Goal: Browse casually: Explore the website without a specific task or goal

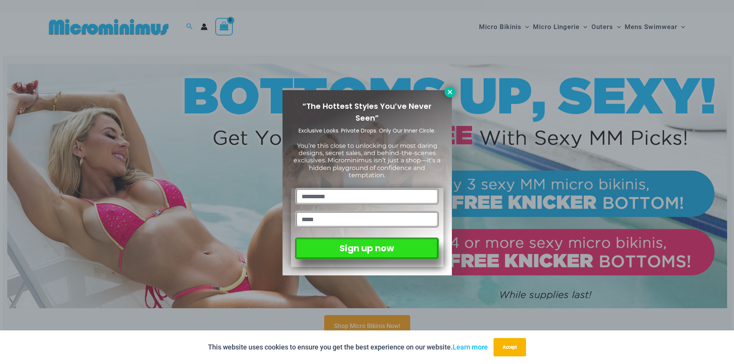
click at [447, 94] on icon at bounding box center [450, 92] width 7 height 7
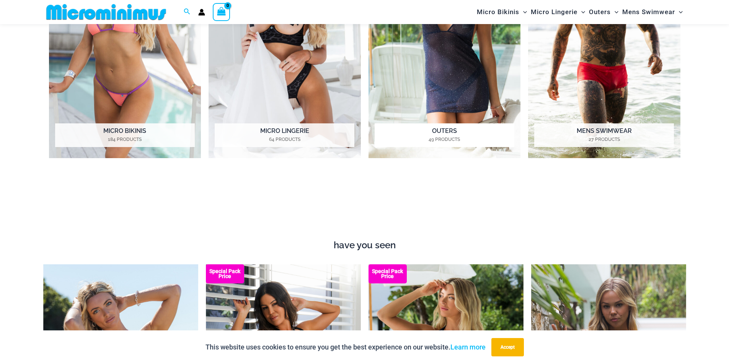
scroll to position [299, 0]
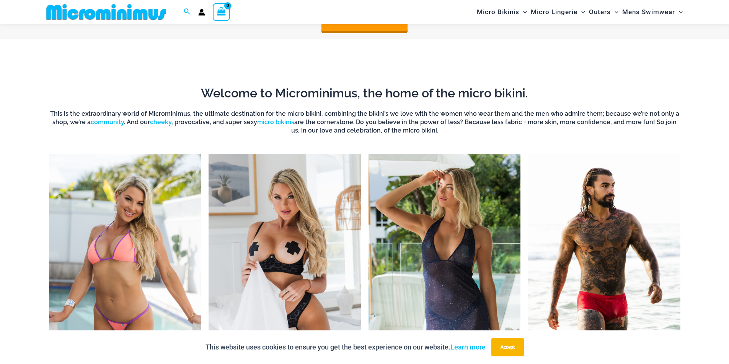
drag, startPoint x: 133, startPoint y: 266, endPoint x: 293, endPoint y: 246, distance: 161.2
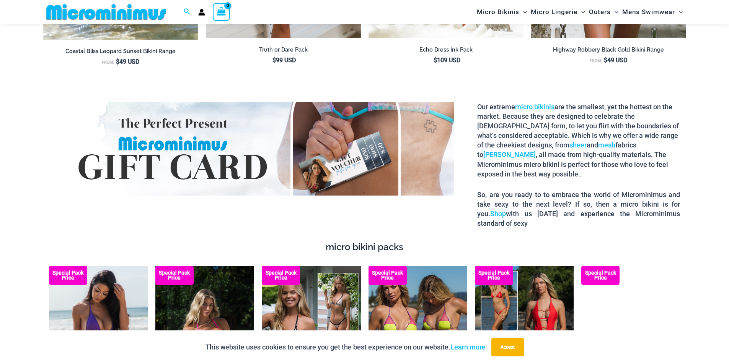
scroll to position [1140, 0]
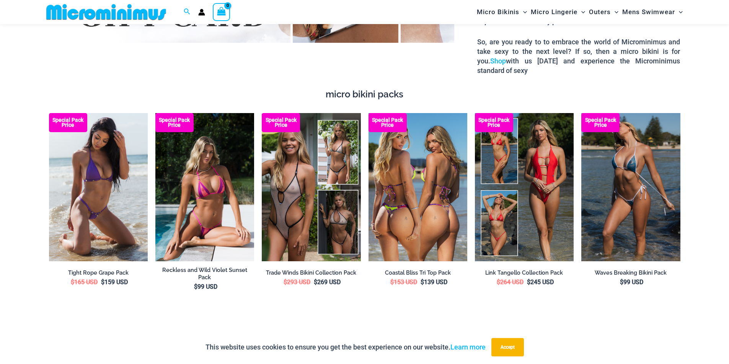
click at [385, 118] on b "Special Pack Price" at bounding box center [387, 123] width 38 height 10
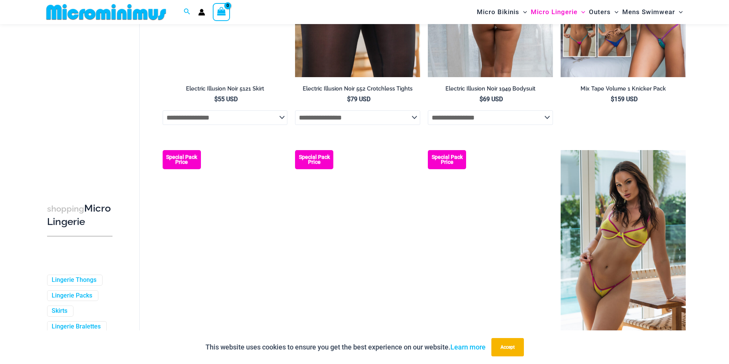
scroll to position [2035, 0]
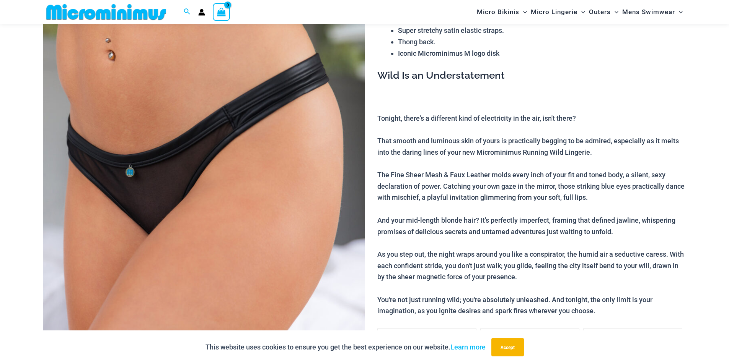
scroll to position [184, 0]
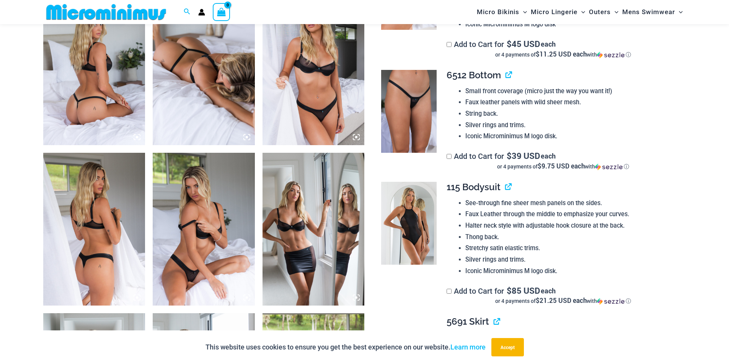
scroll to position [529, 0]
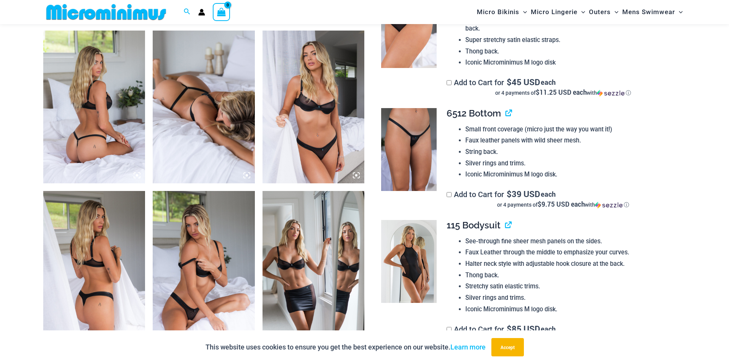
click at [356, 175] on icon at bounding box center [356, 175] width 2 height 2
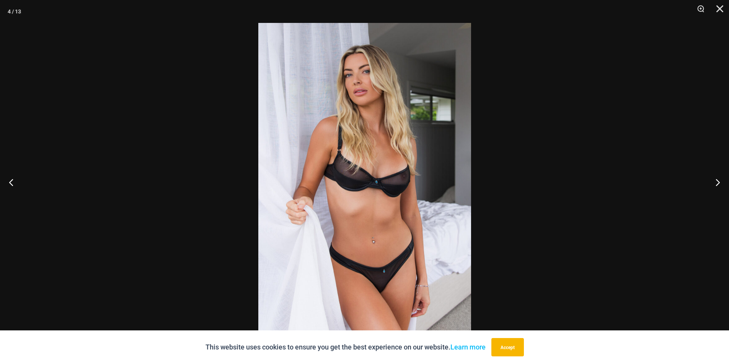
click at [377, 223] on img at bounding box center [364, 182] width 213 height 319
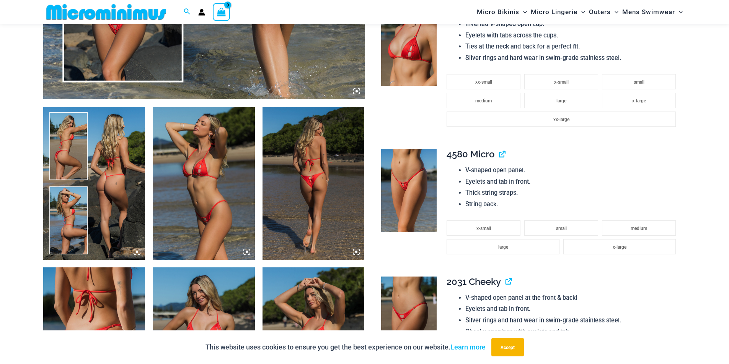
scroll to position [643, 0]
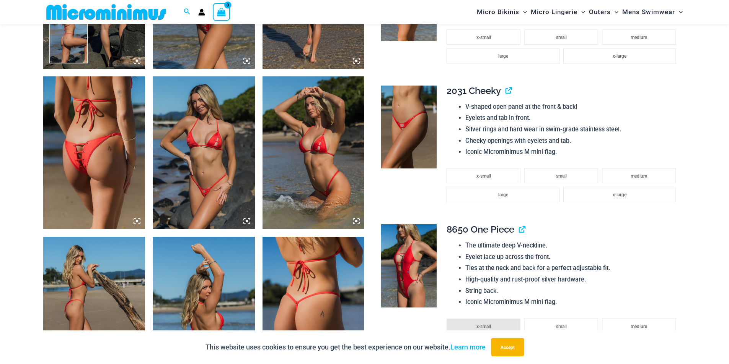
click at [247, 219] on icon at bounding box center [246, 221] width 7 height 7
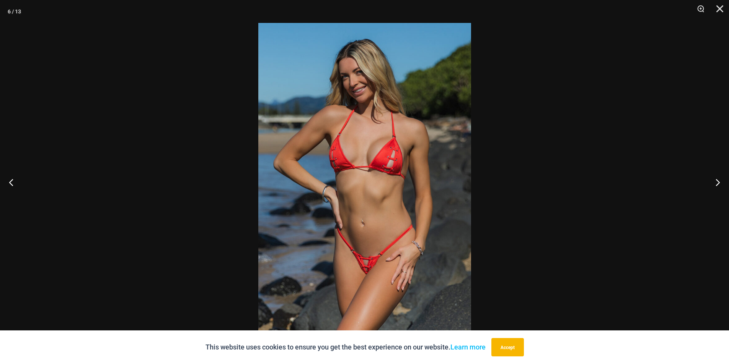
click at [359, 242] on img at bounding box center [364, 182] width 213 height 319
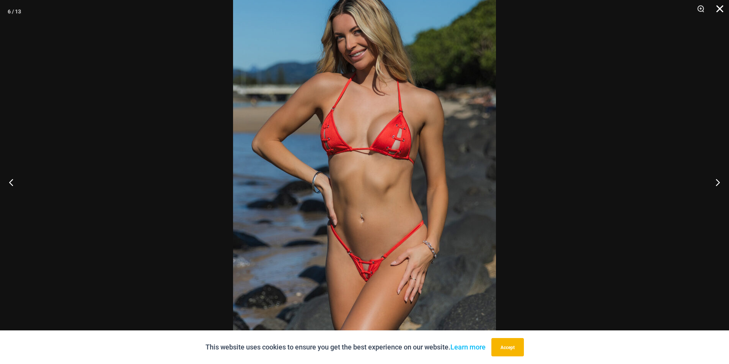
click at [722, 11] on button "Close" at bounding box center [716, 11] width 19 height 23
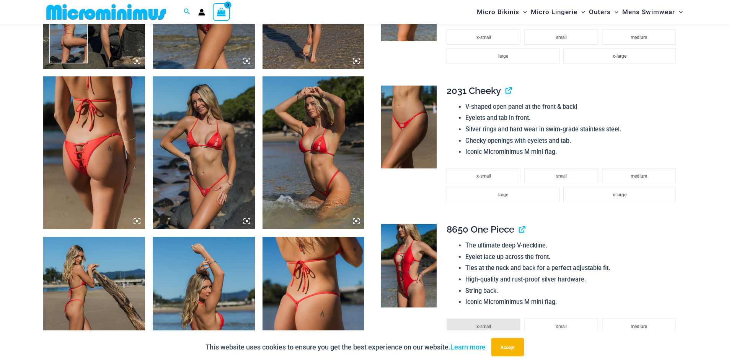
scroll to position [490, 0]
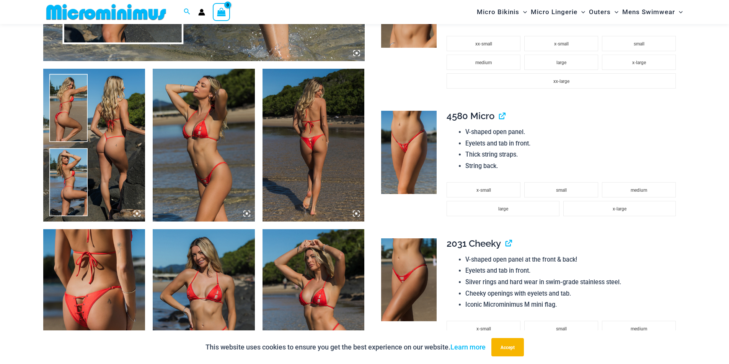
click at [247, 211] on icon at bounding box center [246, 213] width 7 height 7
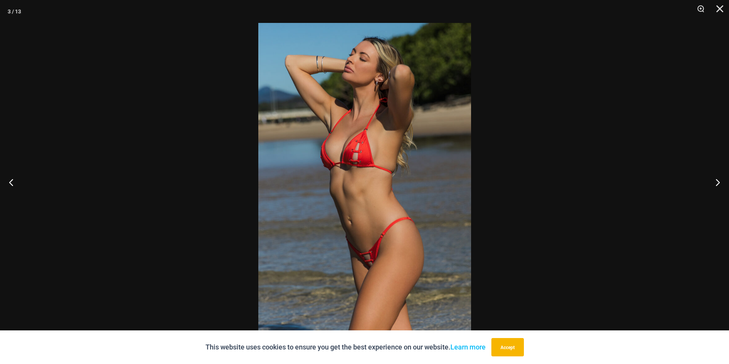
click at [366, 287] on img at bounding box center [364, 182] width 213 height 319
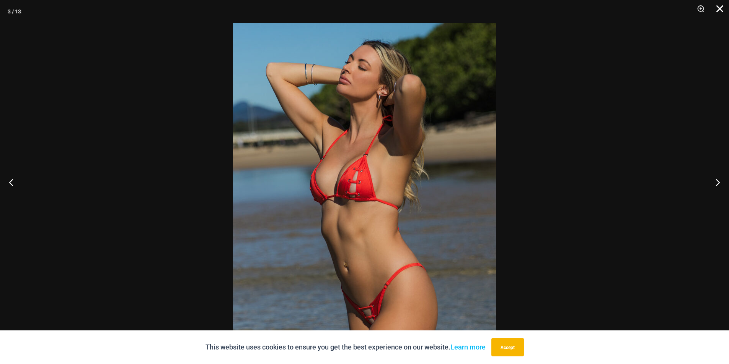
click at [721, 6] on button "Close" at bounding box center [716, 11] width 19 height 23
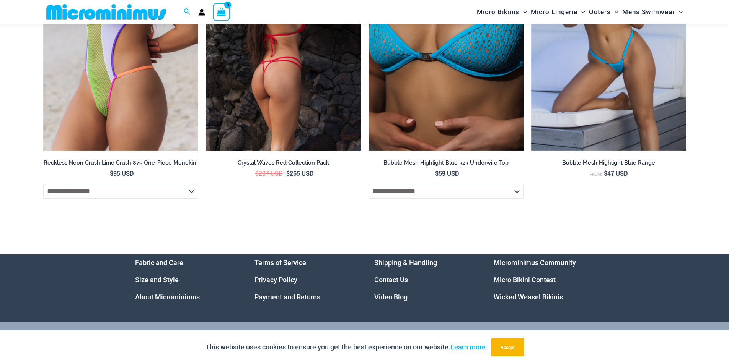
scroll to position [3312, 0]
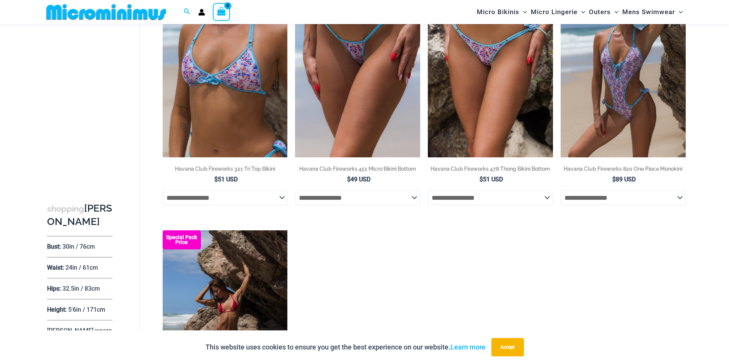
scroll to position [529, 0]
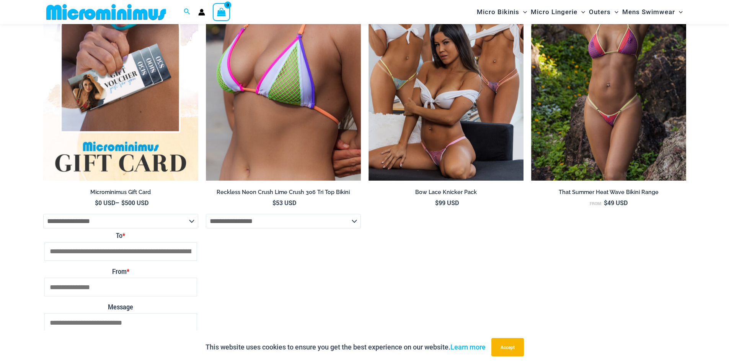
scroll to position [2211, 0]
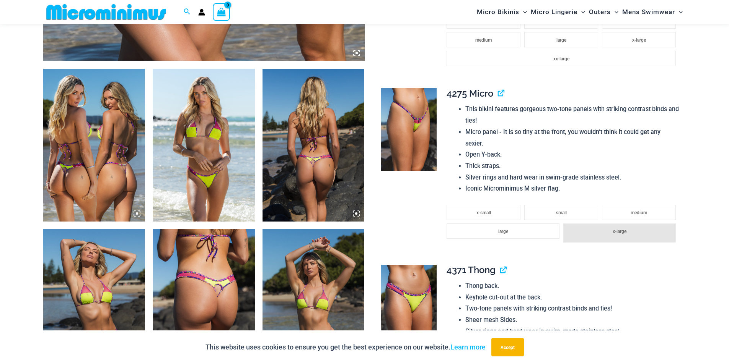
scroll to position [567, 0]
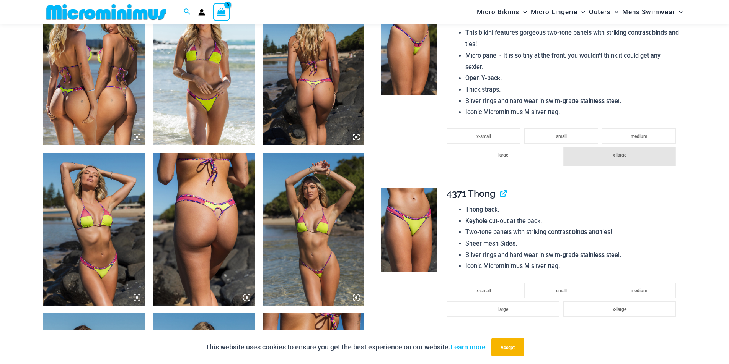
click at [355, 299] on icon at bounding box center [356, 297] width 7 height 7
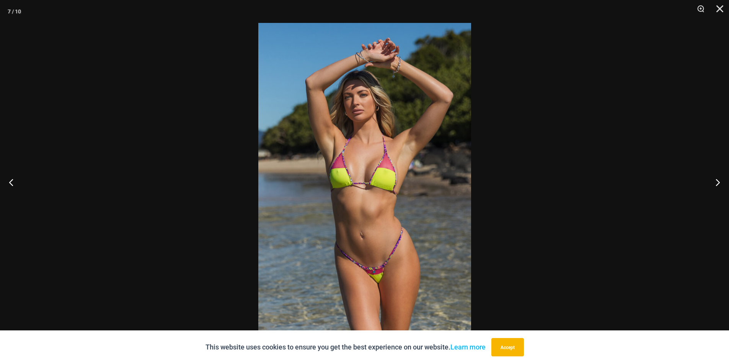
click at [350, 237] on img at bounding box center [364, 182] width 213 height 319
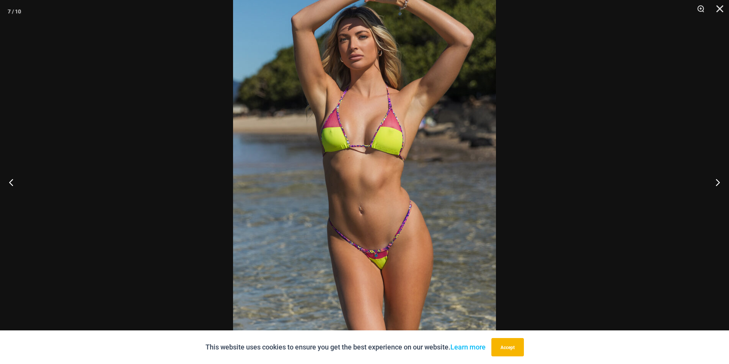
scroll to position [1348, 0]
click at [721, 8] on button "Close" at bounding box center [716, 11] width 19 height 23
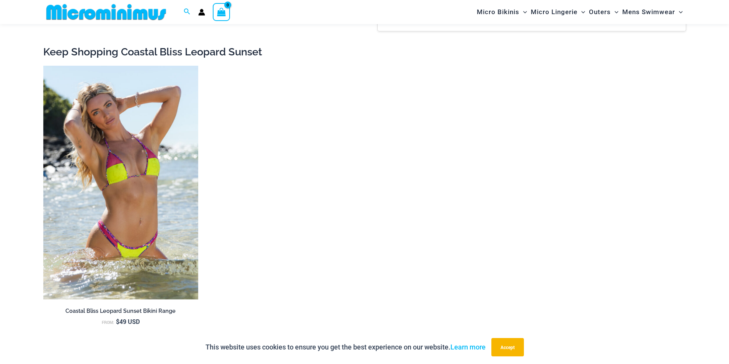
scroll to position [1179, 0]
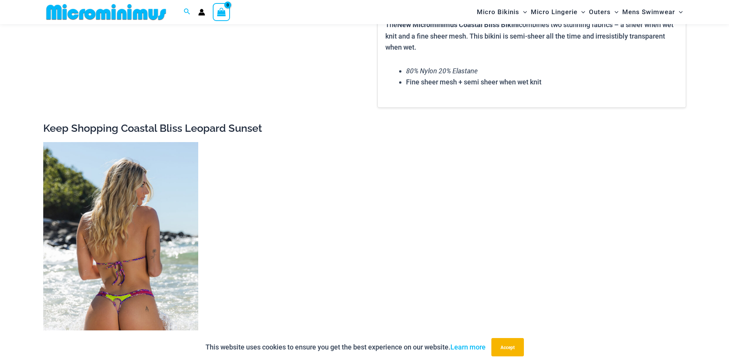
click at [103, 185] on img at bounding box center [120, 259] width 155 height 234
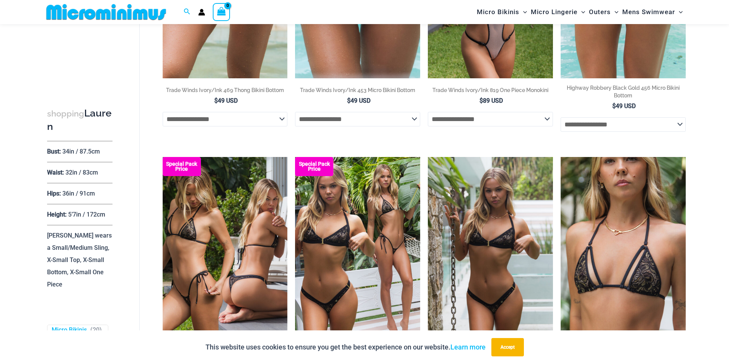
scroll to position [834, 0]
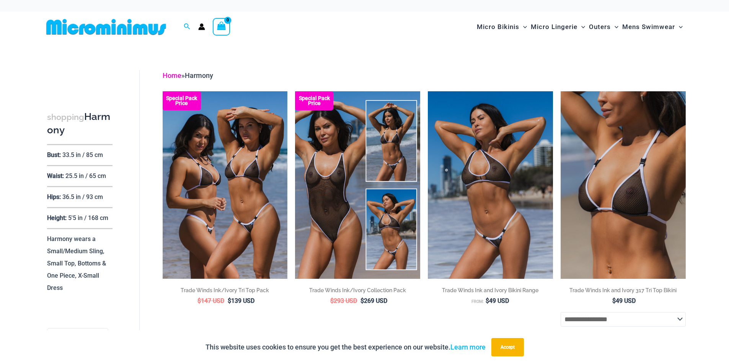
click at [173, 76] on link "Home" at bounding box center [172, 76] width 19 height 8
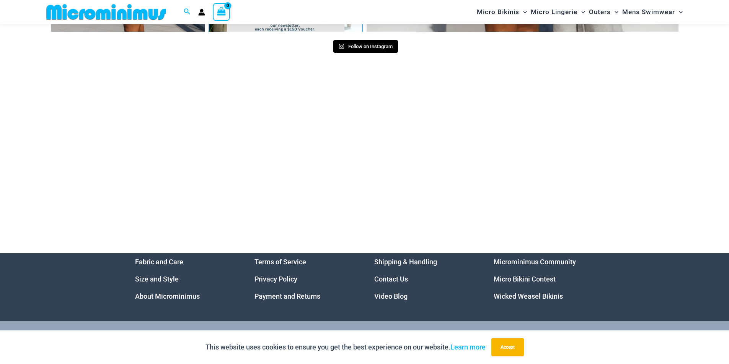
scroll to position [3665, 0]
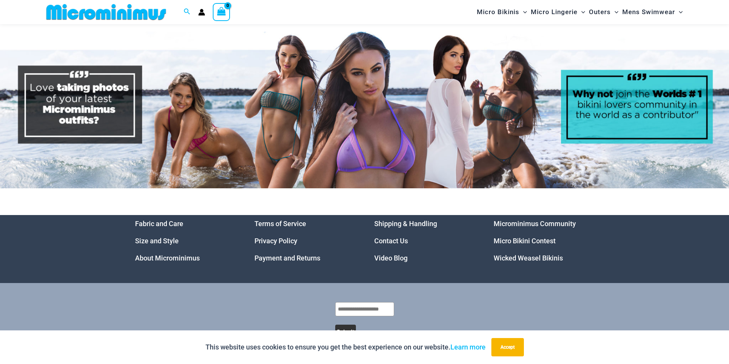
drag, startPoint x: 518, startPoint y: 217, endPoint x: 248, endPoint y: 311, distance: 285.8
click at [242, 314] on div "Submit" at bounding box center [364, 320] width 459 height 75
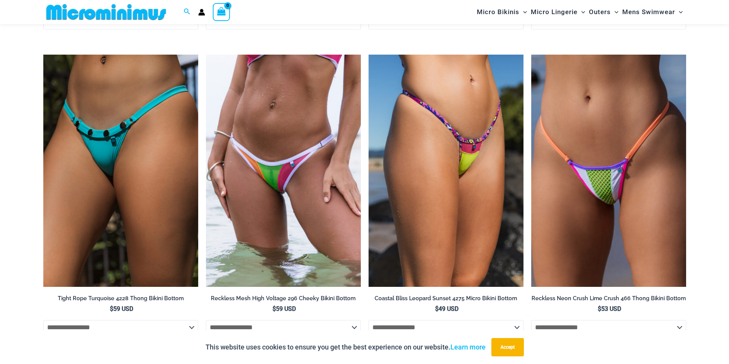
scroll to position [2211, 0]
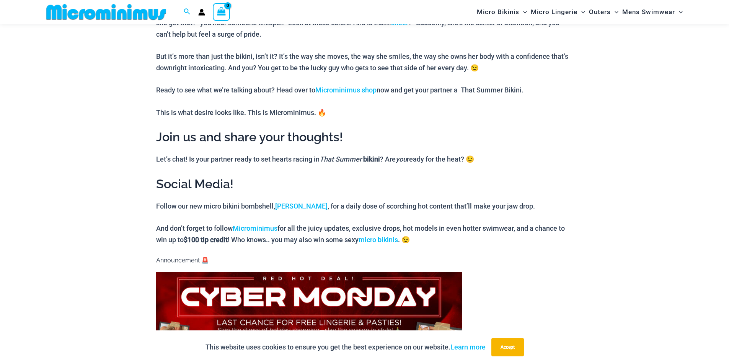
scroll to position [643, 0]
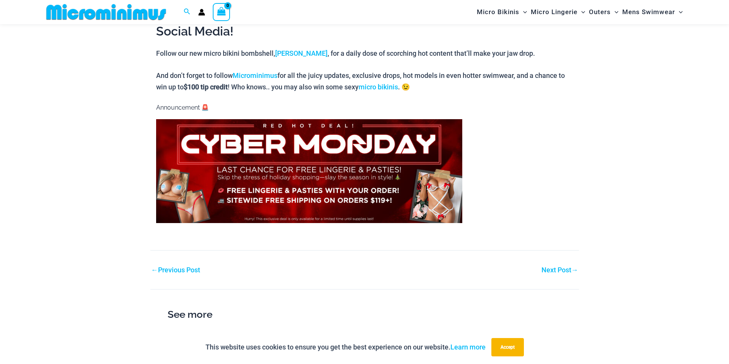
click at [550, 270] on link "Next Post →" at bounding box center [559, 270] width 37 height 7
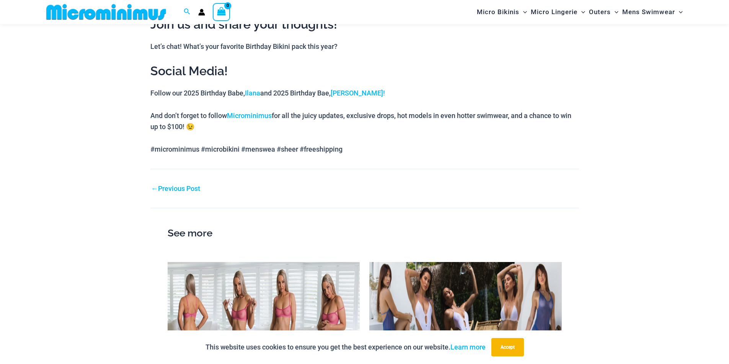
scroll to position [1033, 0]
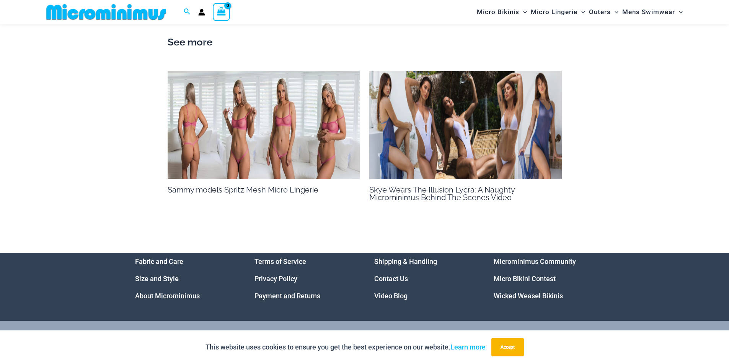
click at [423, 145] on img at bounding box center [465, 125] width 192 height 108
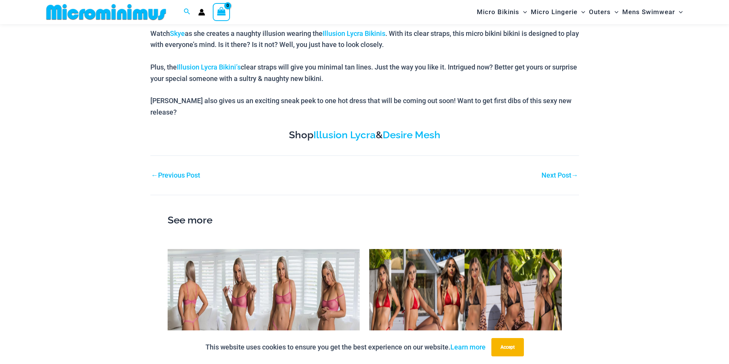
scroll to position [305, 0]
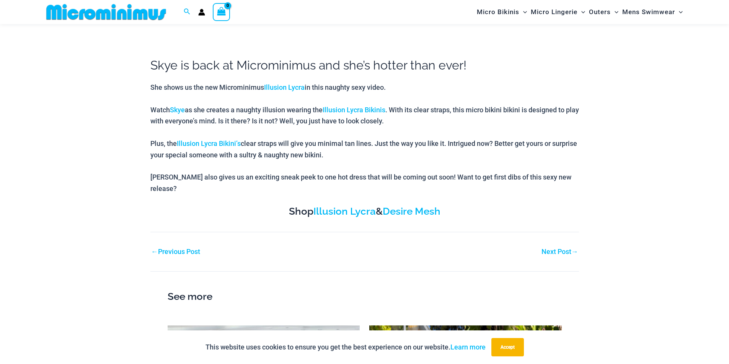
click at [549, 249] on link "Next Post →" at bounding box center [559, 252] width 37 height 7
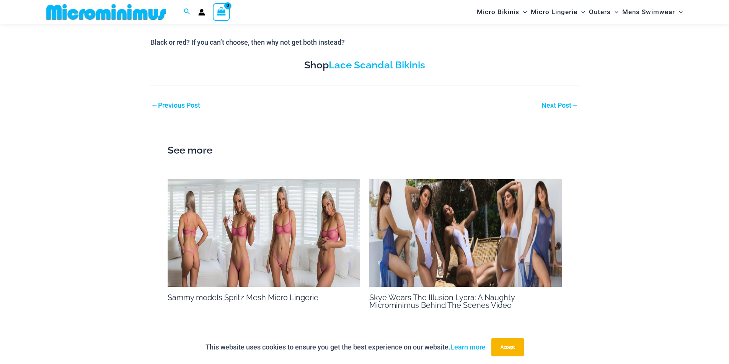
scroll to position [261, 0]
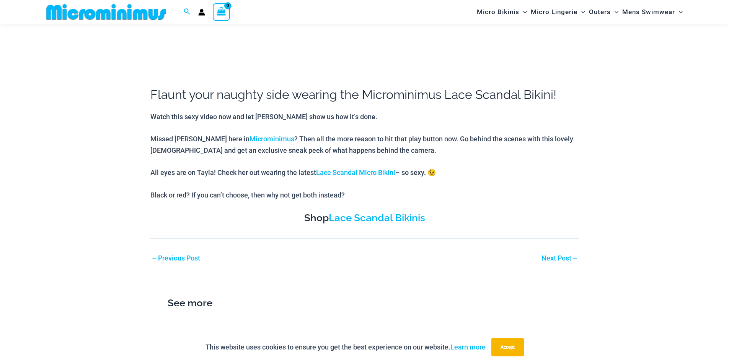
click at [553, 260] on link "Next Post →" at bounding box center [559, 258] width 37 height 7
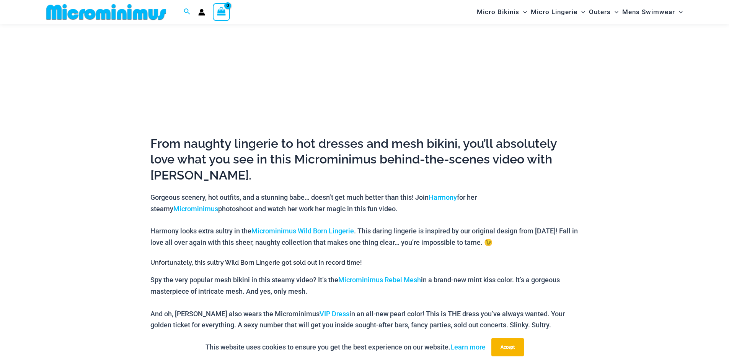
scroll to position [414, 0]
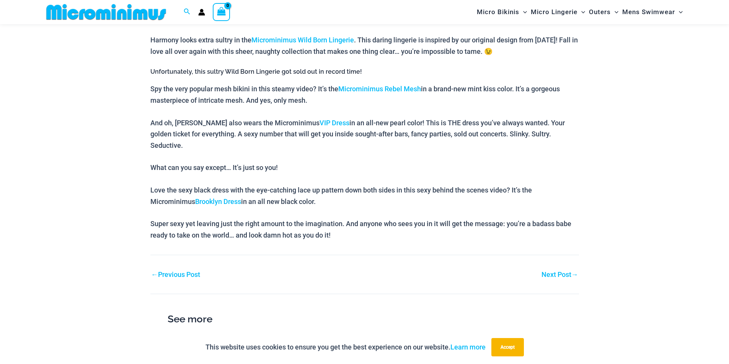
click at [549, 272] on link "Next Post →" at bounding box center [559, 275] width 37 height 7
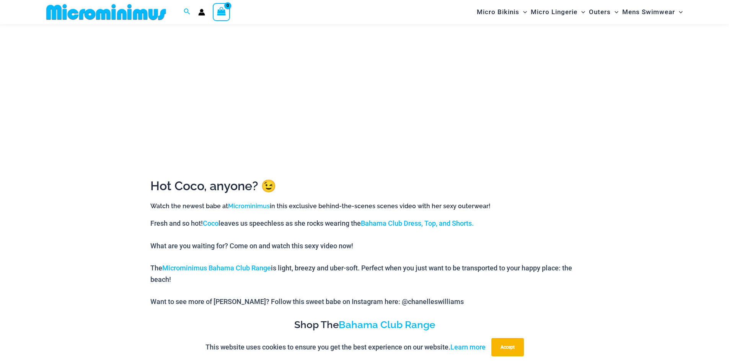
scroll to position [413, 0]
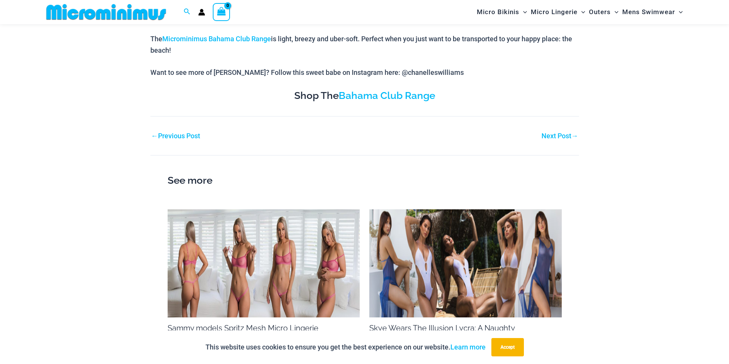
click at [556, 135] on link "Next Post →" at bounding box center [559, 136] width 37 height 7
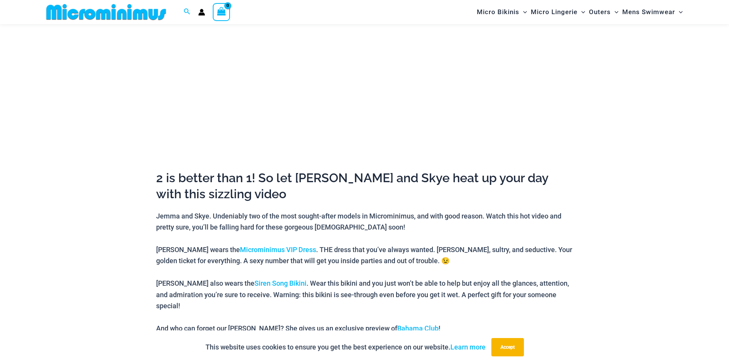
scroll to position [337, 0]
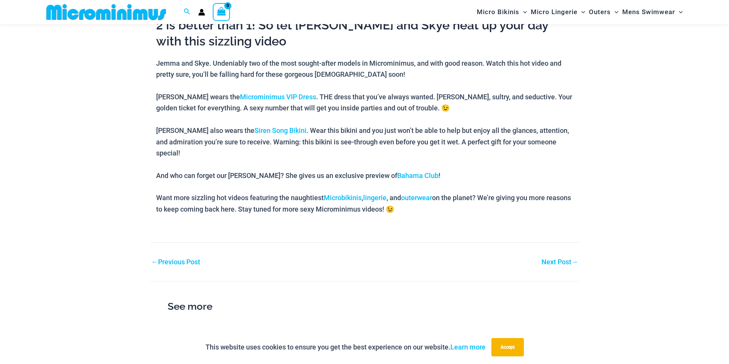
click at [546, 259] on link "Next Post →" at bounding box center [559, 262] width 37 height 7
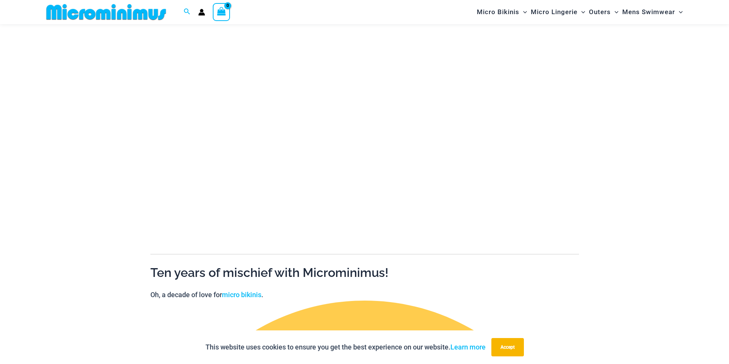
scroll to position [70, 0]
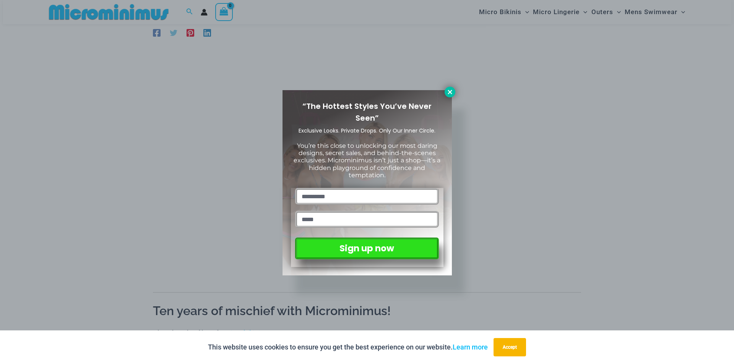
click at [451, 90] on icon at bounding box center [450, 92] width 7 height 7
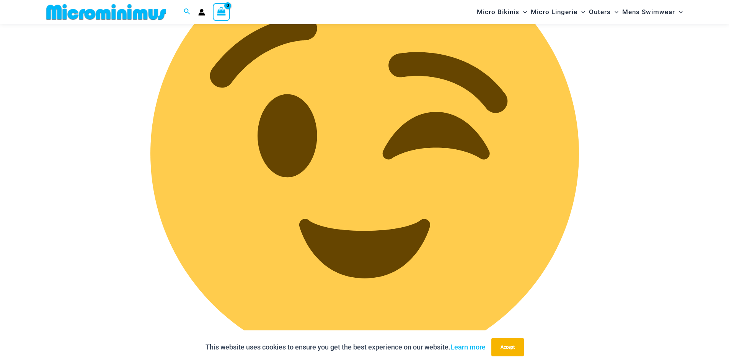
scroll to position [1179, 0]
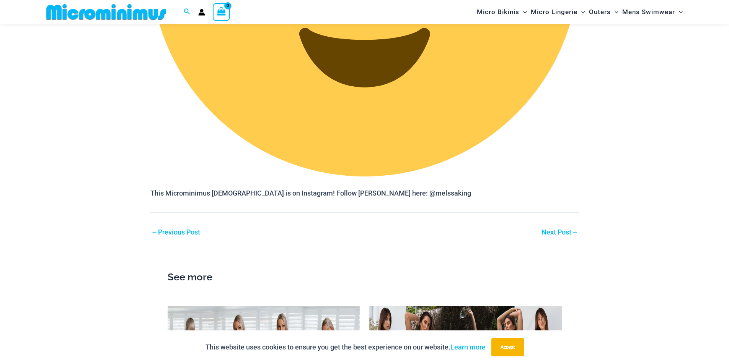
click at [564, 229] on link "Next Post →" at bounding box center [559, 232] width 37 height 7
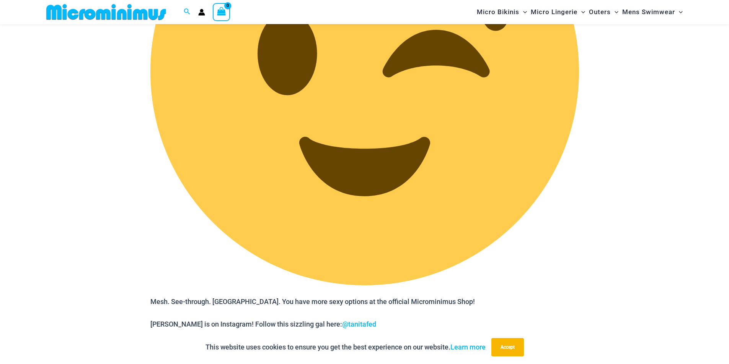
scroll to position [1446, 0]
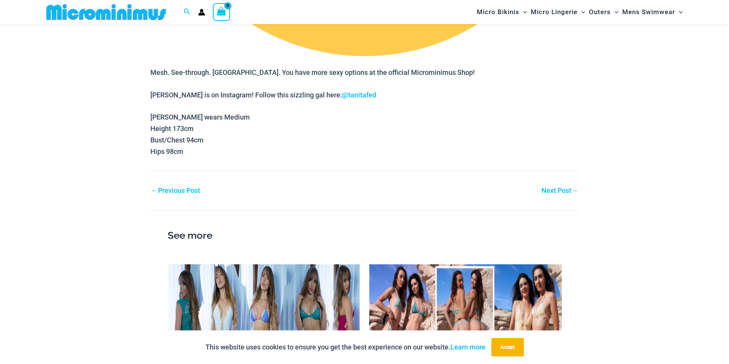
click at [556, 187] on link "Next Post →" at bounding box center [559, 190] width 37 height 7
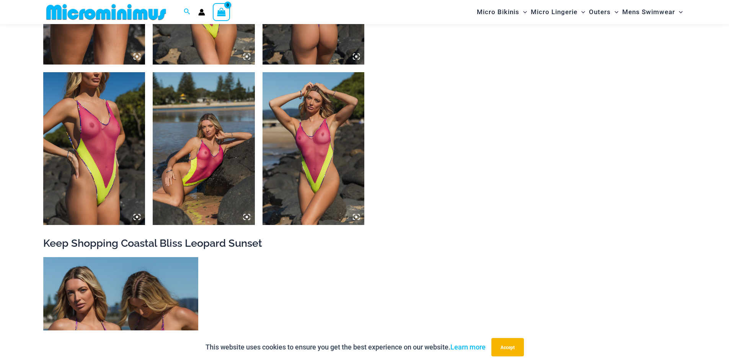
scroll to position [1140, 0]
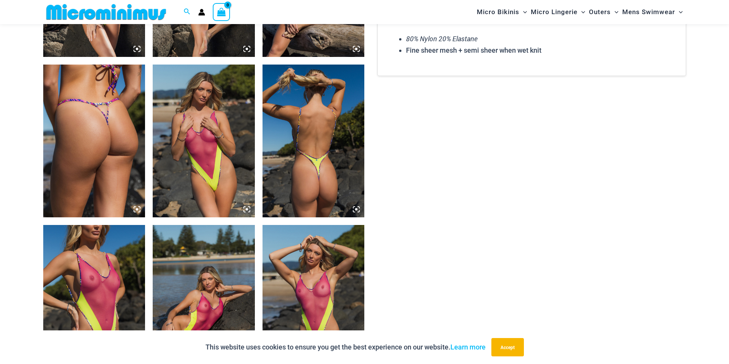
click at [245, 208] on icon at bounding box center [246, 209] width 7 height 7
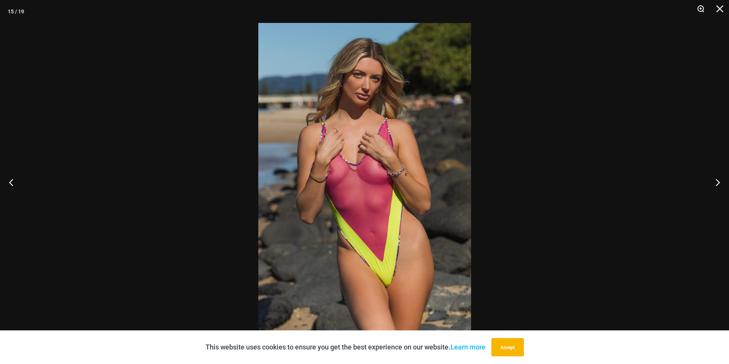
click at [698, 6] on button "Zoom" at bounding box center [697, 11] width 19 height 23
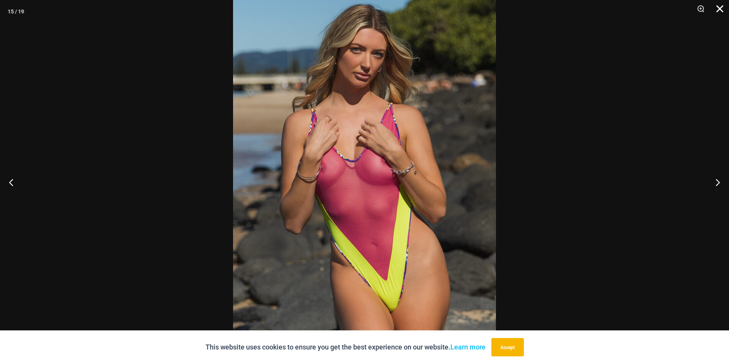
click at [717, 10] on button "Close" at bounding box center [716, 11] width 19 height 23
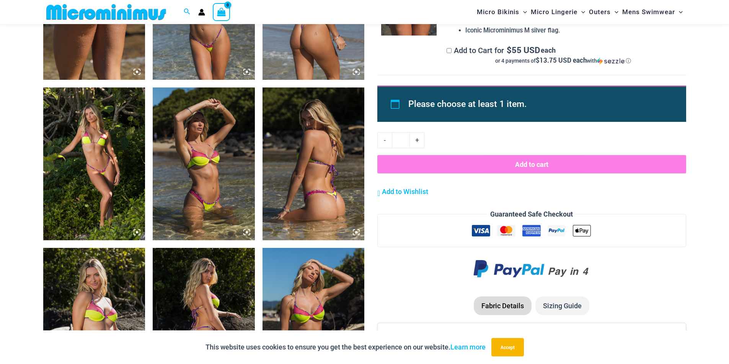
scroll to position [834, 0]
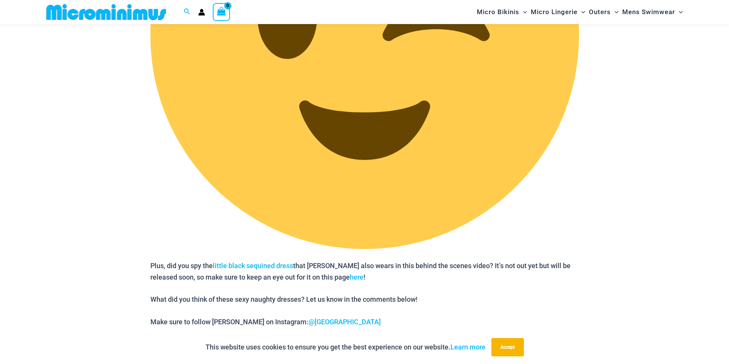
scroll to position [1370, 0]
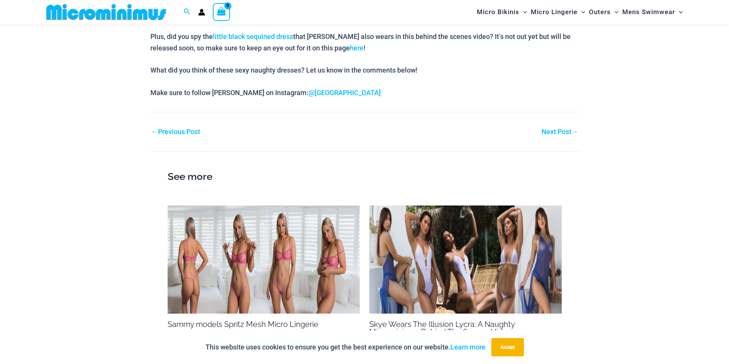
click at [547, 130] on link "Next Post →" at bounding box center [559, 132] width 37 height 7
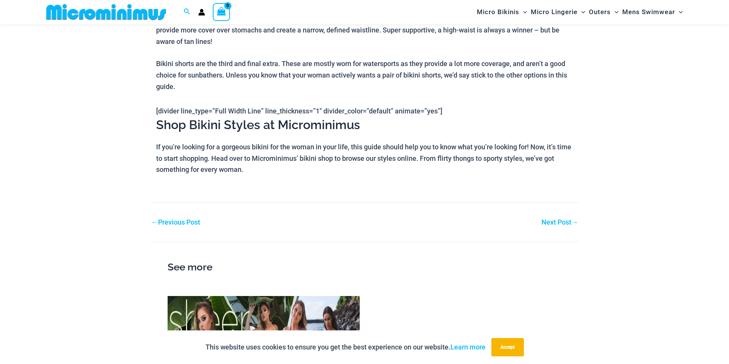
scroll to position [950, 0]
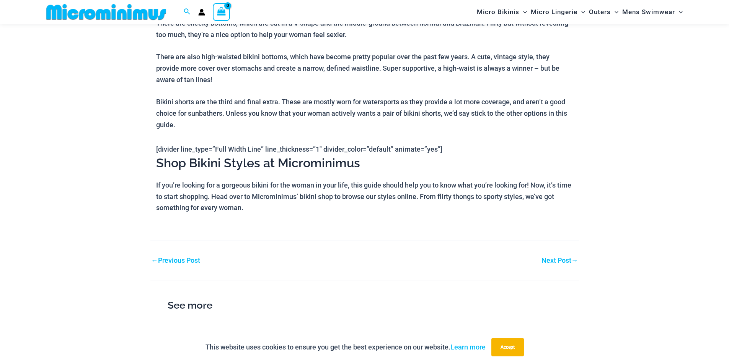
click at [550, 261] on link "Next Post →" at bounding box center [559, 260] width 37 height 7
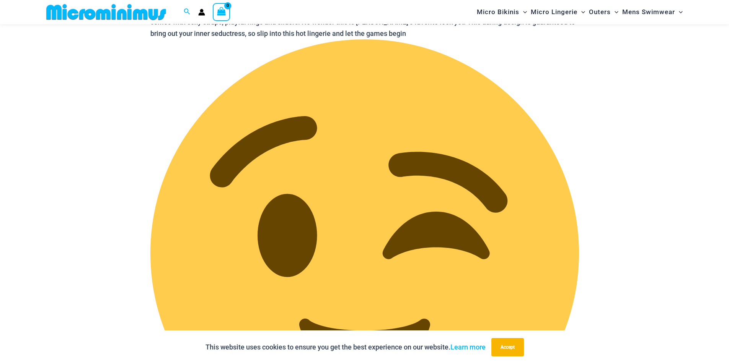
scroll to position [1408, 0]
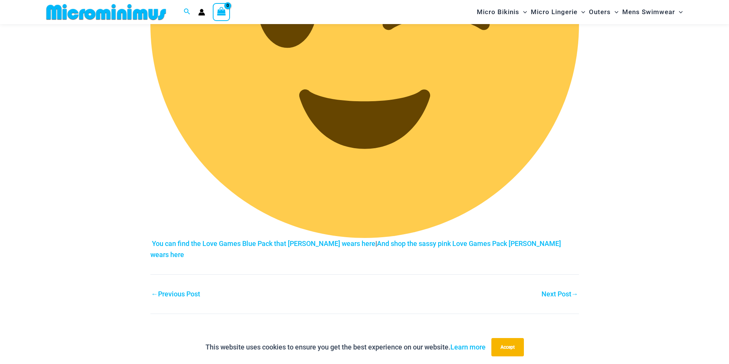
click at [546, 291] on link "Next Post →" at bounding box center [559, 294] width 37 height 7
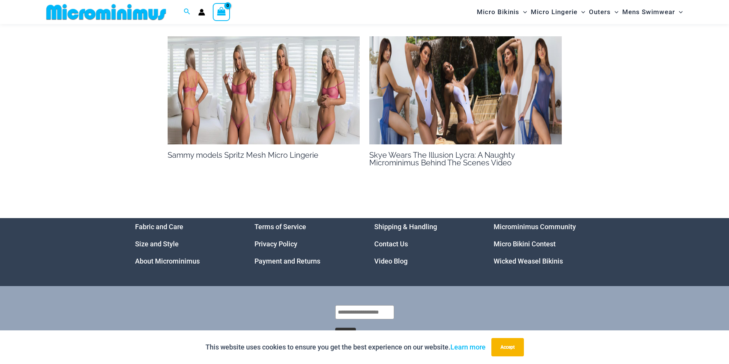
scroll to position [987, 0]
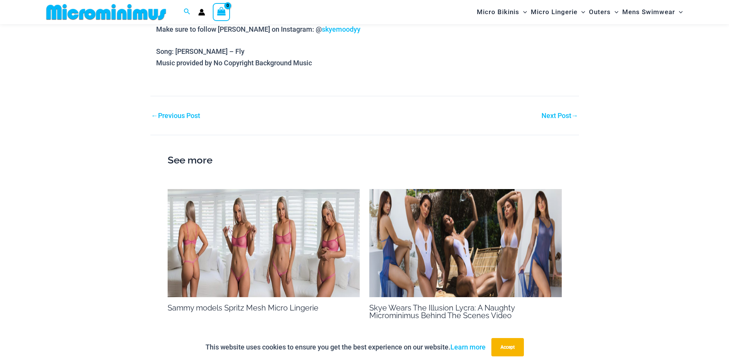
click at [558, 114] on link "Next Post →" at bounding box center [559, 115] width 37 height 7
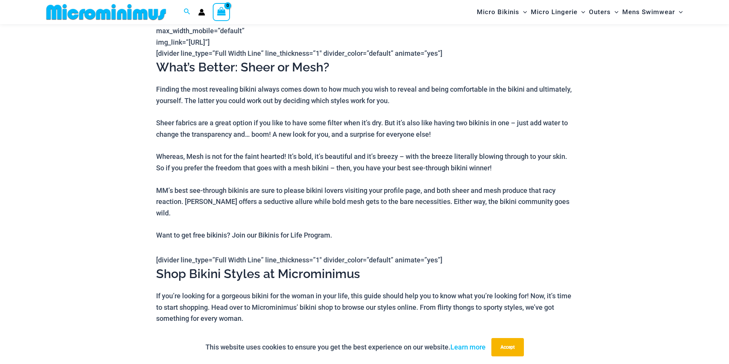
scroll to position [797, 0]
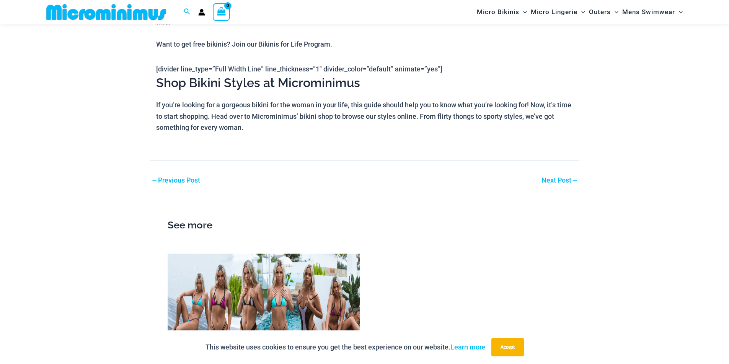
click at [552, 184] on link "Next Post →" at bounding box center [559, 180] width 37 height 7
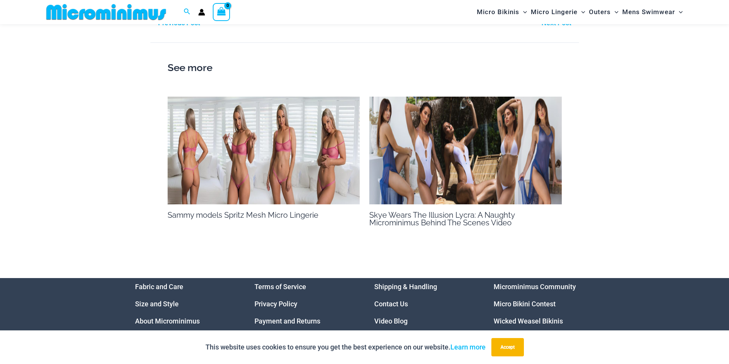
scroll to position [529, 0]
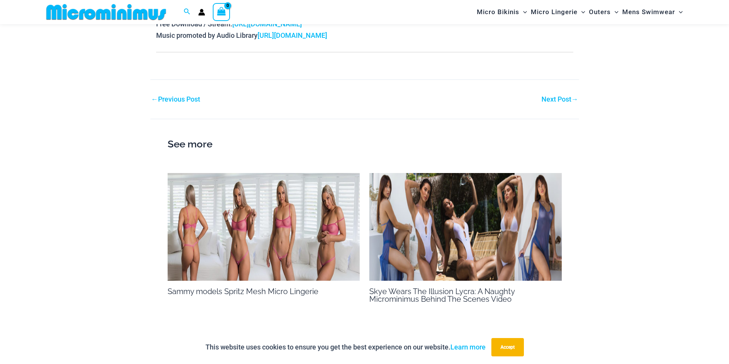
click at [553, 99] on link "Next Post →" at bounding box center [559, 99] width 37 height 7
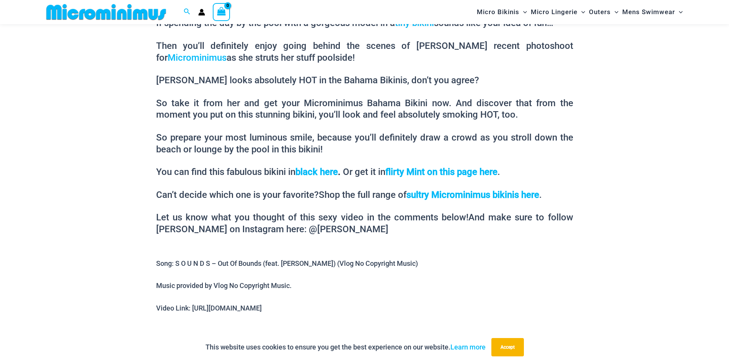
scroll to position [605, 0]
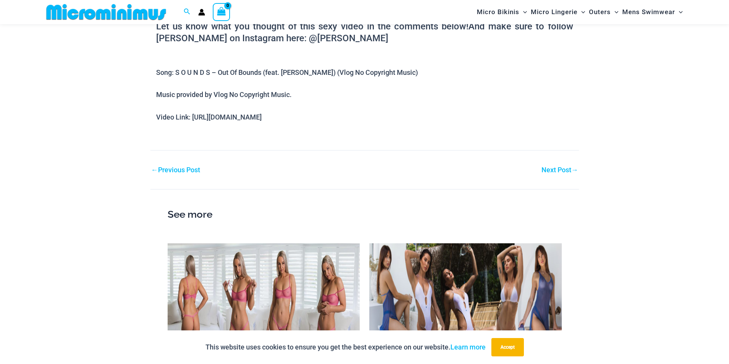
click at [556, 174] on link "Next Post →" at bounding box center [559, 170] width 37 height 7
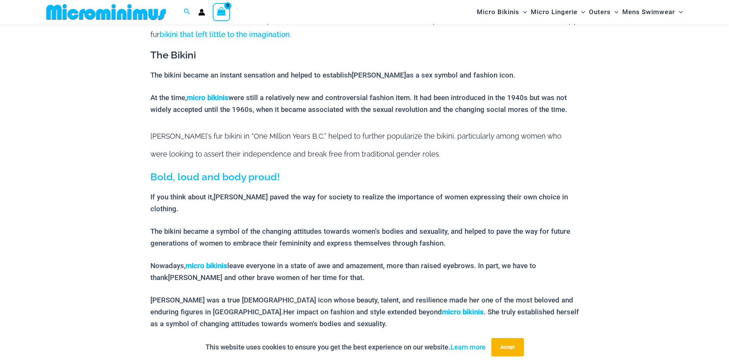
scroll to position [452, 0]
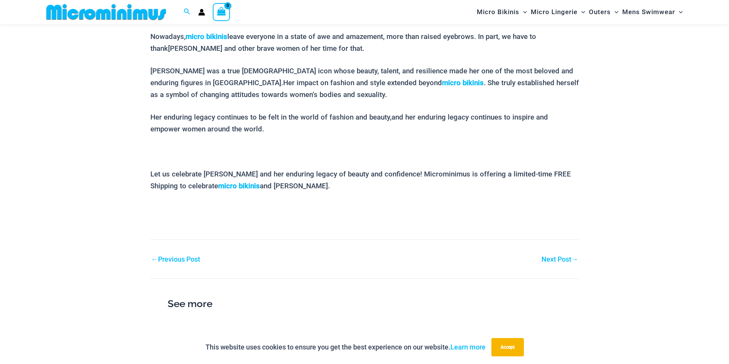
click at [545, 262] on link "Next Post →" at bounding box center [559, 259] width 37 height 7
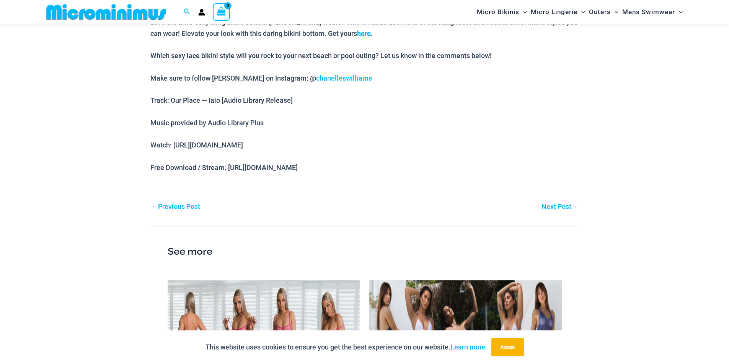
scroll to position [643, 0]
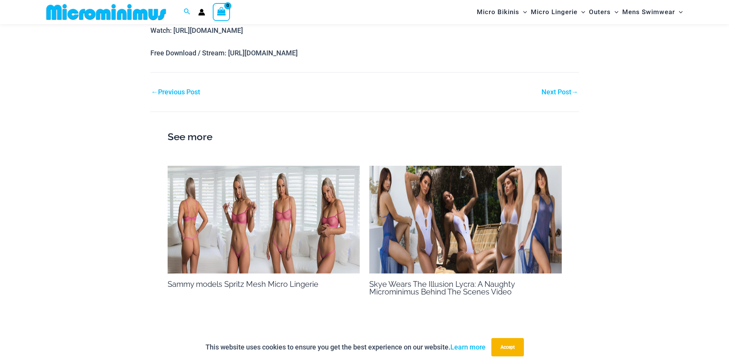
click at [547, 92] on link "Next Post →" at bounding box center [559, 92] width 37 height 7
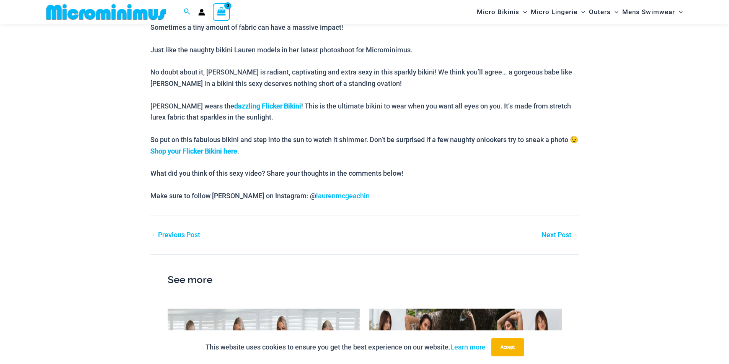
scroll to position [605, 0]
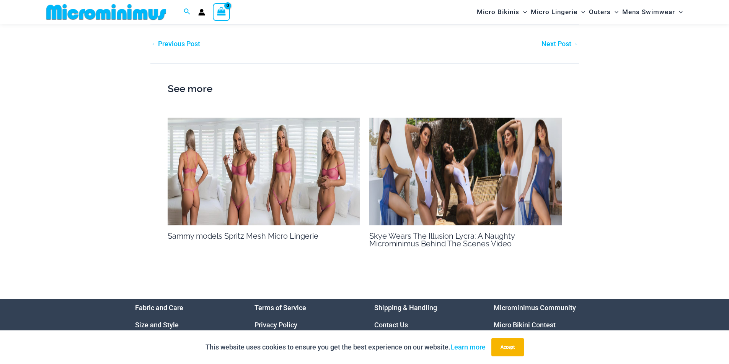
click at [557, 42] on link "Next Post →" at bounding box center [559, 44] width 37 height 7
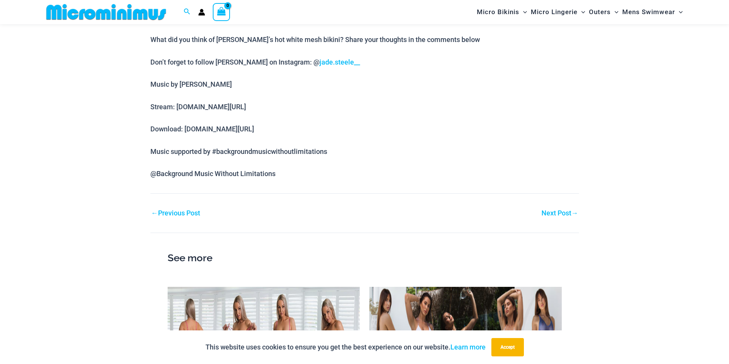
scroll to position [490, 0]
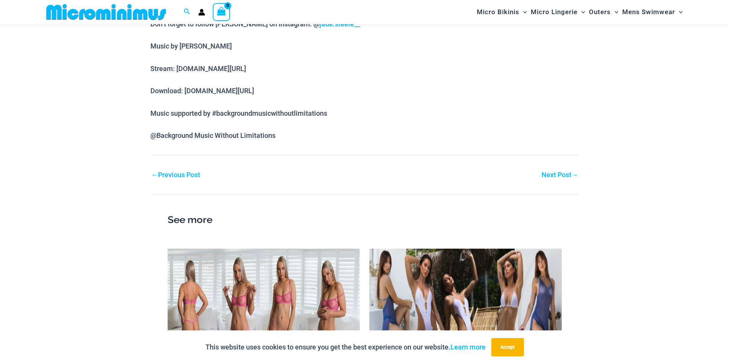
click at [552, 174] on link "Next Post →" at bounding box center [559, 175] width 37 height 7
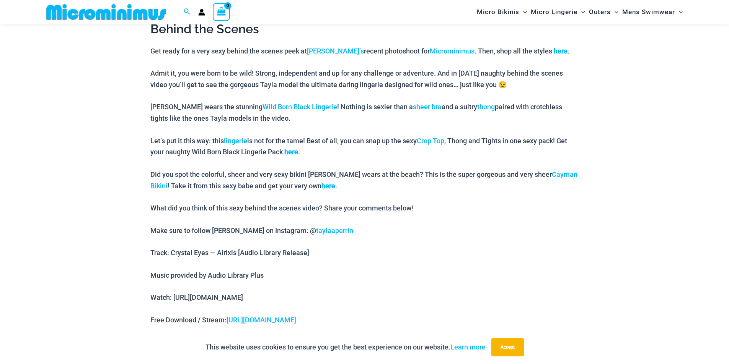
scroll to position [490, 0]
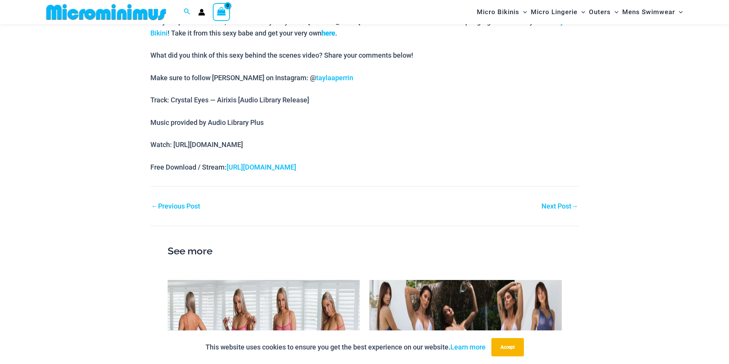
click at [555, 204] on link "Next Post →" at bounding box center [559, 206] width 37 height 7
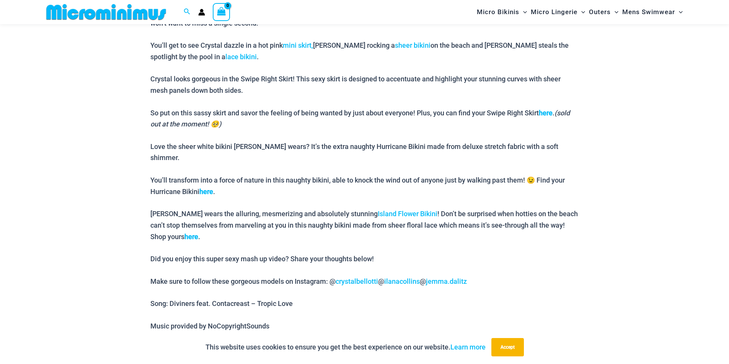
scroll to position [643, 0]
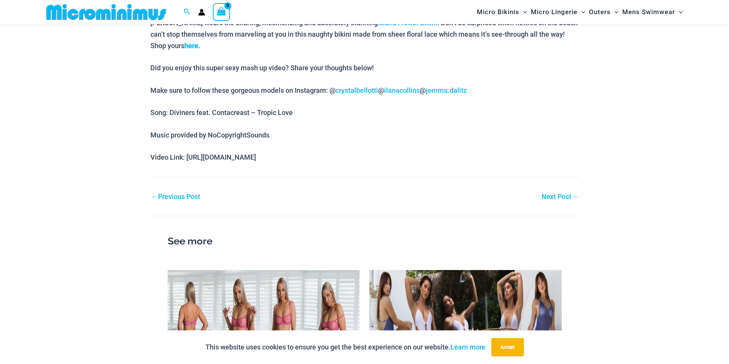
click at [550, 194] on link "Next Post →" at bounding box center [559, 197] width 37 height 7
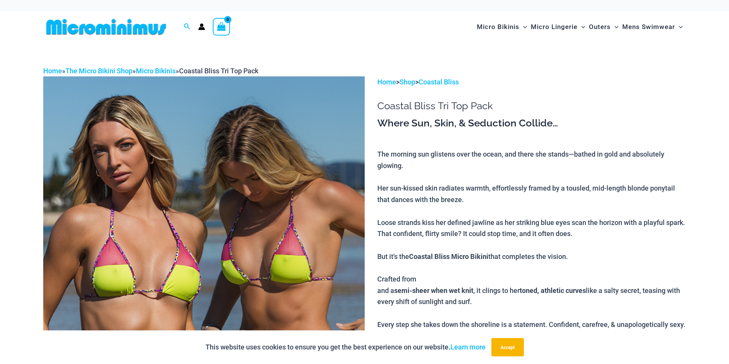
click at [234, 127] on img at bounding box center [203, 317] width 321 height 482
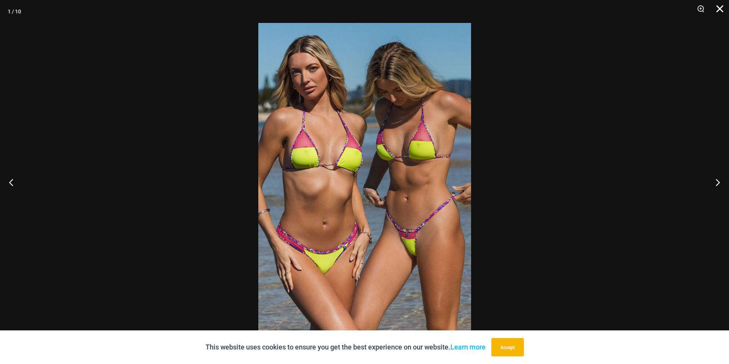
click at [722, 7] on button "Close" at bounding box center [716, 11] width 19 height 23
